Goal: Task Accomplishment & Management: Manage account settings

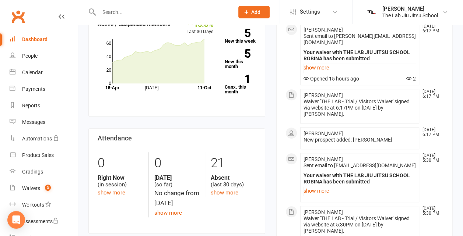
scroll to position [190, 0]
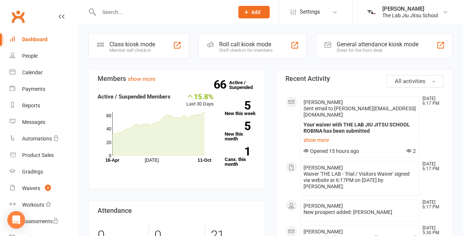
click at [338, 212] on li "[PERSON_NAME] [DATE] 6:17 PM New prospect added: [PERSON_NAME]" at bounding box center [359, 211] width 119 height 22
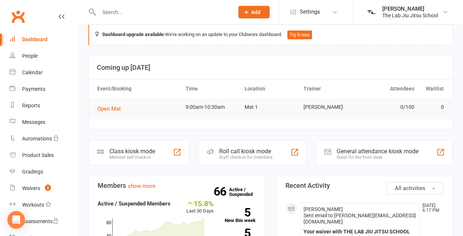
scroll to position [0, 0]
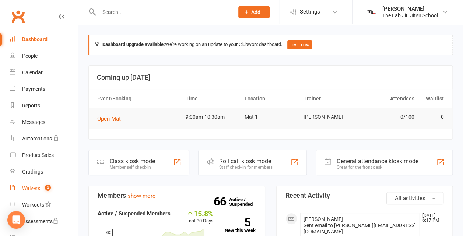
click at [43, 189] on count-badge "3" at bounding box center [46, 189] width 10 height 6
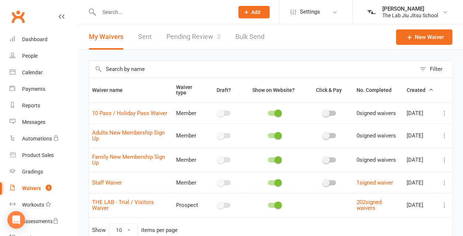
click at [191, 40] on link "Pending Review 3" at bounding box center [193, 36] width 54 height 25
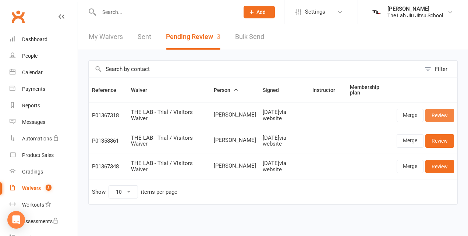
click at [437, 117] on link "Review" at bounding box center [440, 115] width 29 height 13
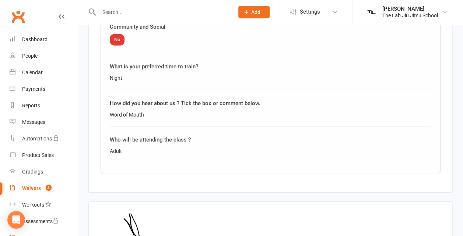
scroll to position [1189, 0]
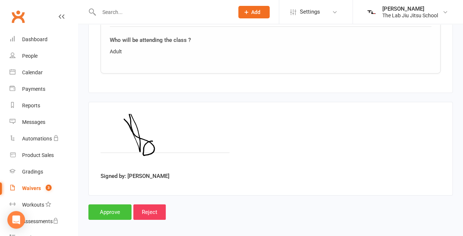
click at [105, 208] on input "Approve" at bounding box center [109, 212] width 43 height 15
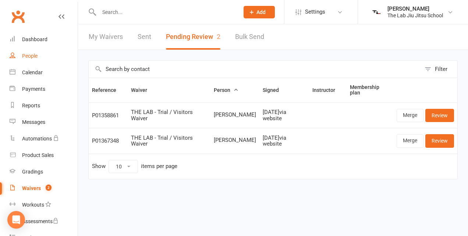
click at [38, 54] on link "People" at bounding box center [44, 56] width 68 height 17
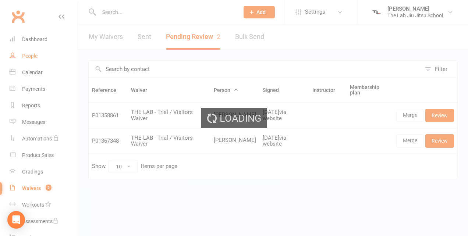
select select "100"
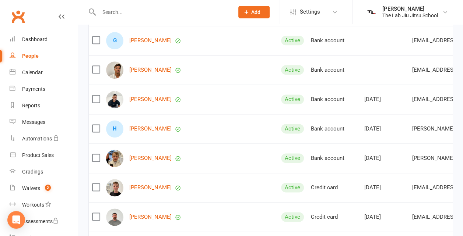
scroll to position [430, 0]
click at [156, 137] on div "[PERSON_NAME]" at bounding box center [190, 128] width 168 height 17
click at [156, 130] on link "[PERSON_NAME]" at bounding box center [150, 129] width 42 height 6
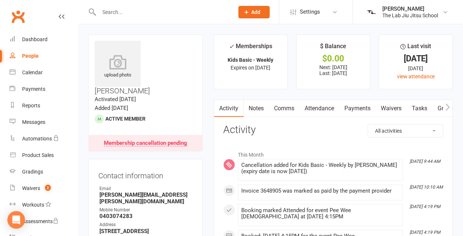
click at [22, 59] on link "People" at bounding box center [44, 56] width 68 height 17
select select "100"
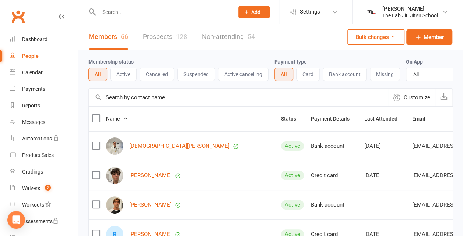
click at [153, 26] on link "Prospects 128" at bounding box center [165, 36] width 44 height 25
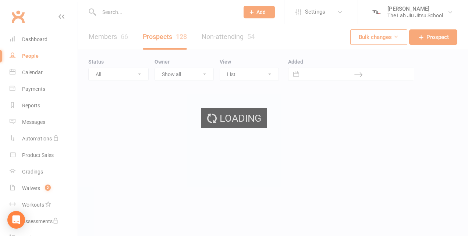
select select "100"
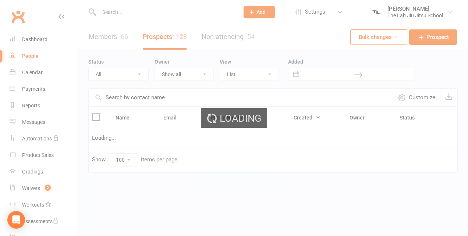
click at [116, 36] on div "Loading" at bounding box center [234, 118] width 468 height 236
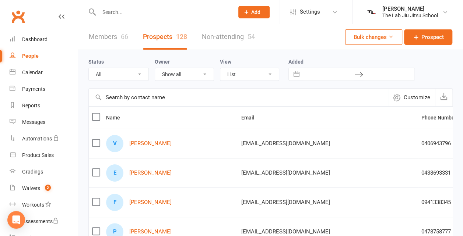
click at [113, 35] on link "Members 66" at bounding box center [108, 36] width 39 height 25
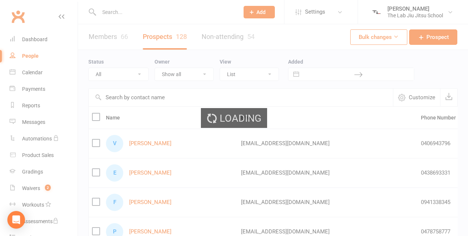
select select "100"
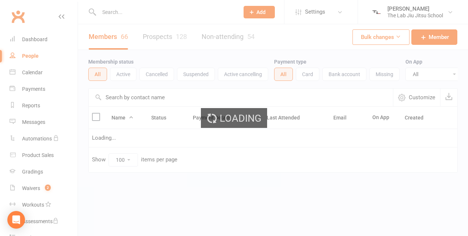
click at [141, 14] on div "Loading" at bounding box center [234, 118] width 468 height 236
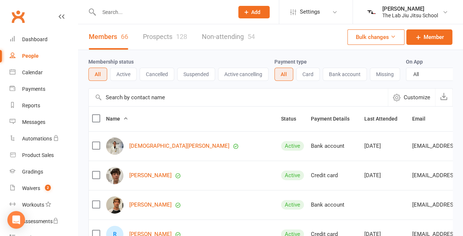
click at [113, 15] on input "text" at bounding box center [162, 12] width 132 height 10
type input "fin"
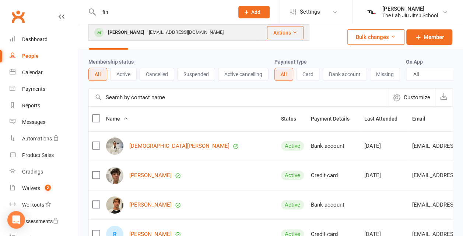
click at [132, 31] on div "[PERSON_NAME]" at bounding box center [126, 32] width 41 height 11
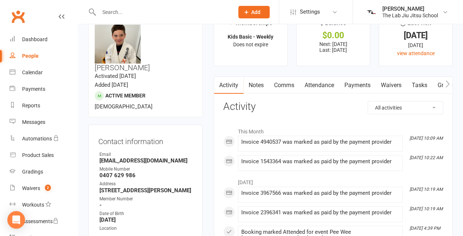
scroll to position [16, 0]
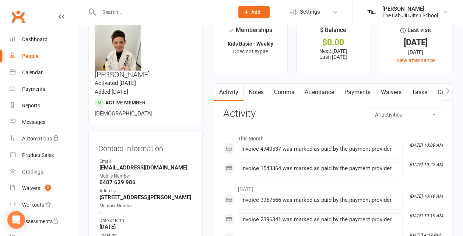
click at [359, 91] on link "Payments" at bounding box center [357, 92] width 36 height 17
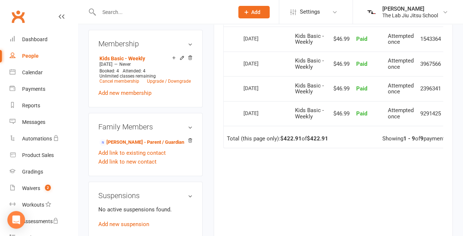
scroll to position [333, 0]
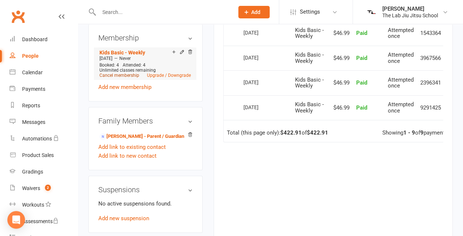
click at [126, 73] on link "Cancel membership" at bounding box center [119, 75] width 40 height 5
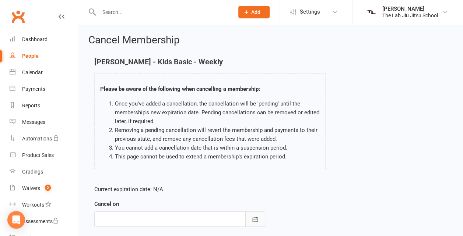
click at [262, 226] on button "button" at bounding box center [255, 219] width 20 height 15
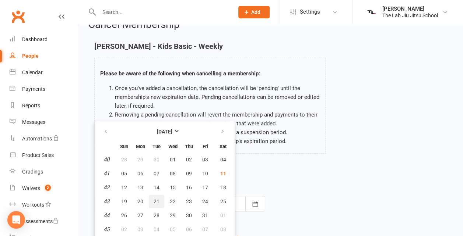
click at [156, 199] on span "21" at bounding box center [157, 202] width 6 height 6
type input "[DATE]"
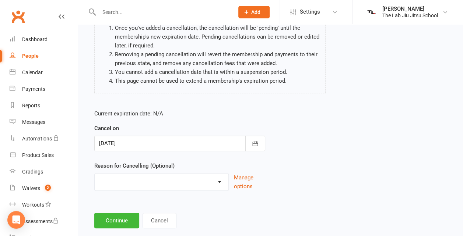
scroll to position [76, 0]
click at [104, 217] on button "Continue" at bounding box center [116, 220] width 45 height 15
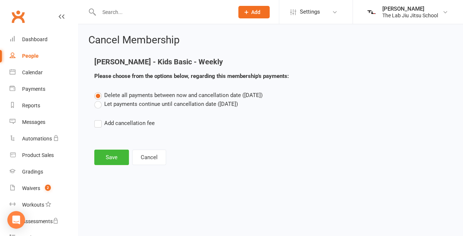
scroll to position [0, 0]
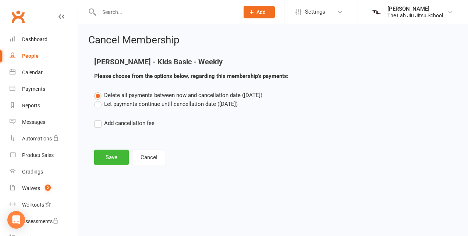
click at [118, 99] on label "Delete all payments between now and cancellation date ([DATE])" at bounding box center [178, 95] width 168 height 9
click at [99, 91] on input "Delete all payments between now and cancellation date ([DATE])" at bounding box center [96, 91] width 5 height 0
click at [113, 104] on label "Let payments continue until cancellation date ([DATE])" at bounding box center [166, 104] width 144 height 9
click at [99, 100] on input "Let payments continue until cancellation date ([DATE])" at bounding box center [96, 100] width 5 height 0
click at [114, 155] on button "Save" at bounding box center [111, 157] width 35 height 15
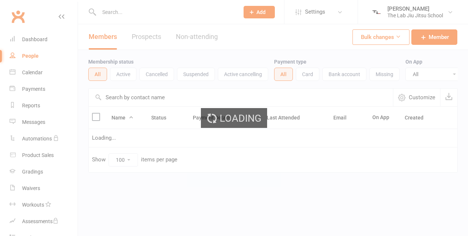
select select "100"
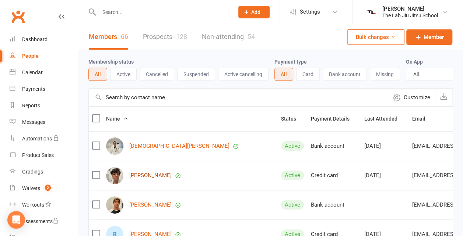
click at [146, 179] on link "[PERSON_NAME]" at bounding box center [150, 176] width 42 height 6
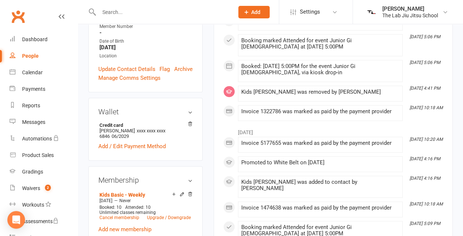
scroll to position [196, 0]
click at [33, 57] on div "People" at bounding box center [30, 56] width 17 height 6
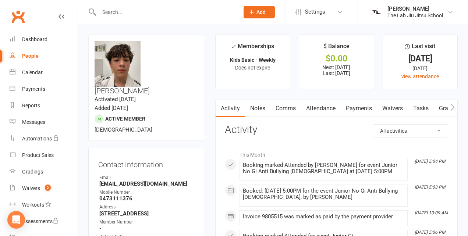
select select "100"
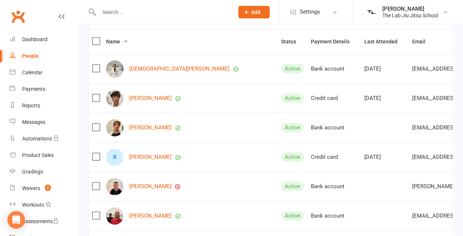
scroll to position [80, 0]
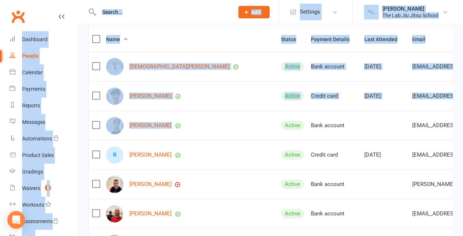
drag, startPoint x: 205, startPoint y: 136, endPoint x: 223, endPoint y: -19, distance: 156.0
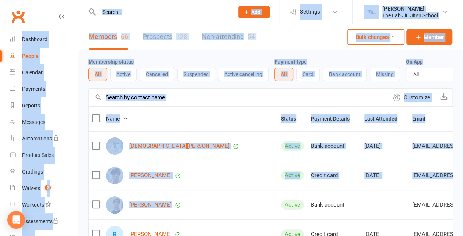
click at [202, 13] on input "text" at bounding box center [162, 12] width 132 height 10
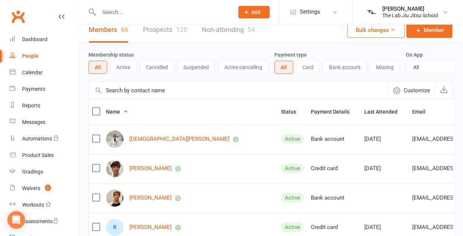
scroll to position [7, 0]
